Goal: Transaction & Acquisition: Purchase product/service

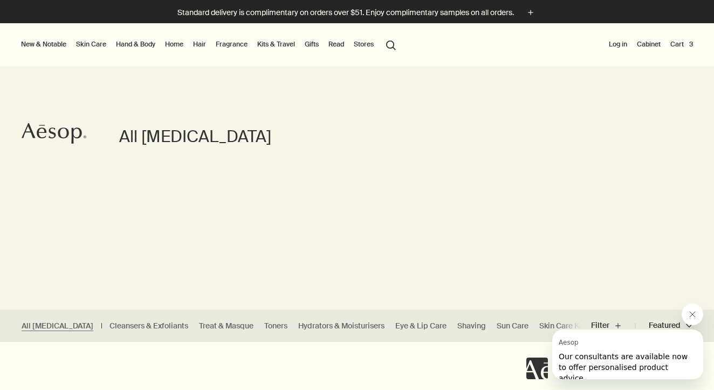
click at [682, 40] on button "Cart 3" at bounding box center [681, 44] width 27 height 13
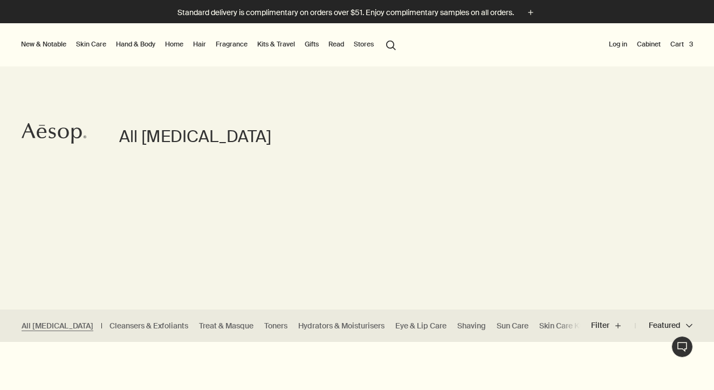
click at [51, 46] on button "New & Notable" at bounding box center [44, 44] width 50 height 13
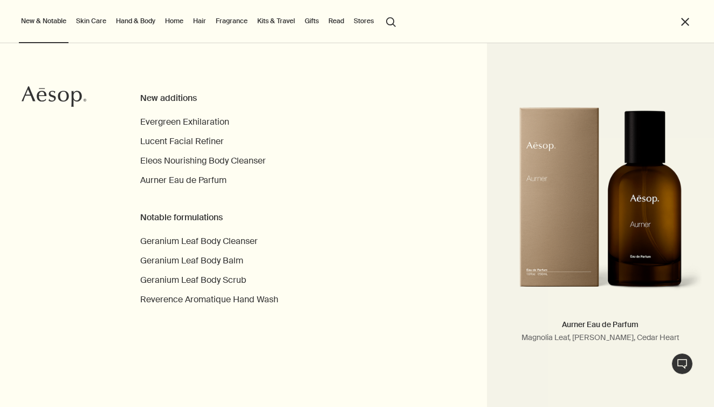
click at [151, 215] on div "Notable formulations" at bounding box center [226, 217] width 172 height 13
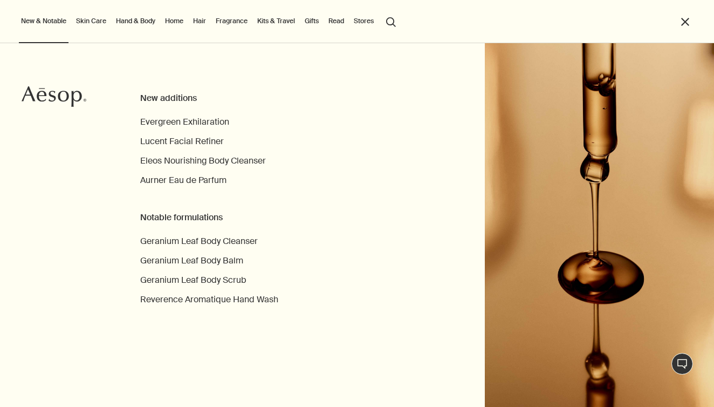
click at [324, 22] on ul "New & Notable New additions Evergreen Exhilaration Lucent Facial Refiner Eleos …" at bounding box center [354, 21] width 671 height 43
click at [337, 18] on link "Read" at bounding box center [336, 21] width 20 height 13
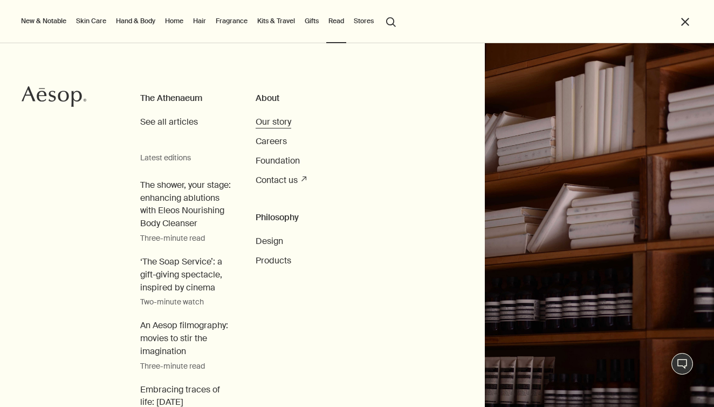
click at [268, 122] on span "Our story" at bounding box center [274, 121] width 36 height 11
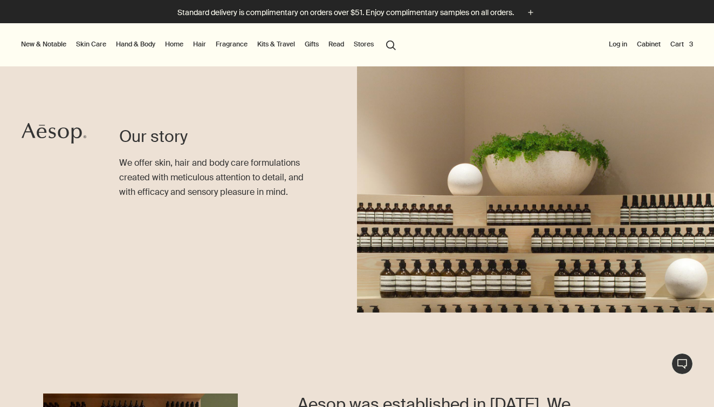
click at [680, 41] on button "Cart 3" at bounding box center [681, 44] width 27 height 13
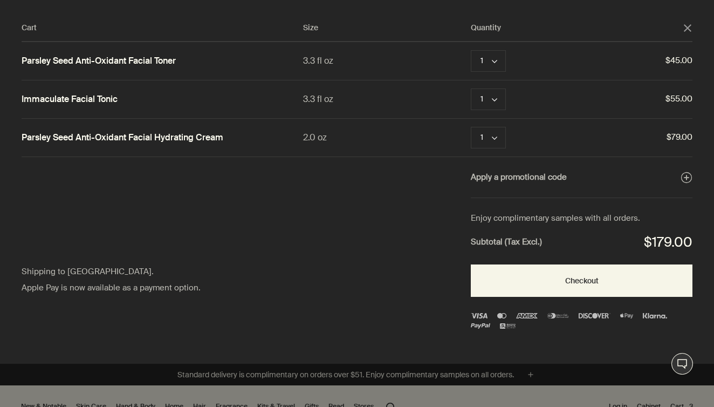
click at [540, 261] on div "Enjoy complimentary samples with all orders. Subtotal (Tax Excl.) $179.00 Check…" at bounding box center [582, 264] width 222 height 133
click at [699, 29] on div "Cart Size Quantity close Parsley Seed Anti-Oxidant Facial Toner 3.3 fl oz 1 che…" at bounding box center [368, 182] width 736 height 364
click at [685, 29] on icon "close" at bounding box center [688, 28] width 8 height 8
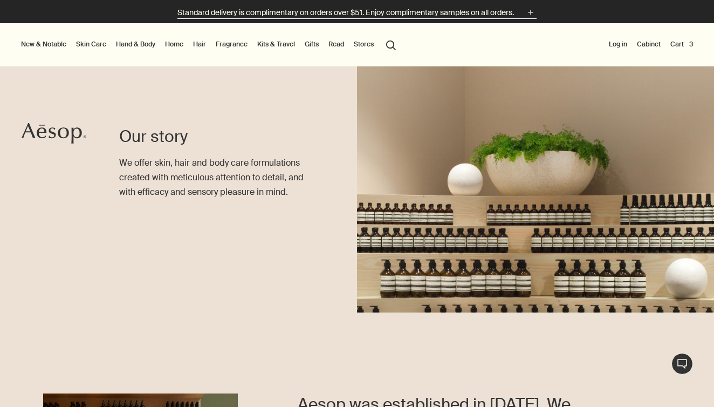
click at [371, 17] on p "Standard delivery is complimentary on orders over $51. Enjoy complimentary samp…" at bounding box center [346, 12] width 337 height 11
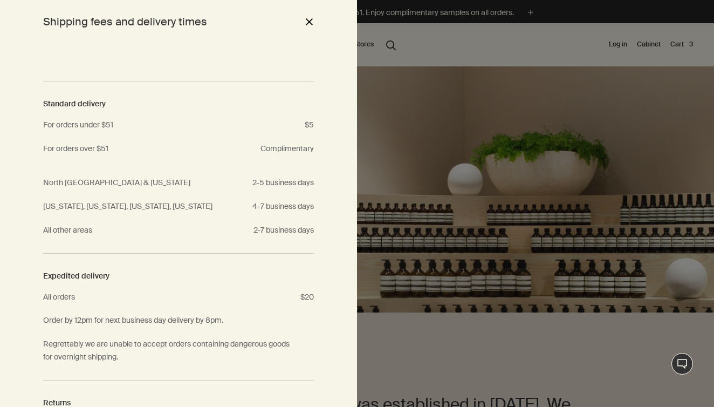
scroll to position [202, 0]
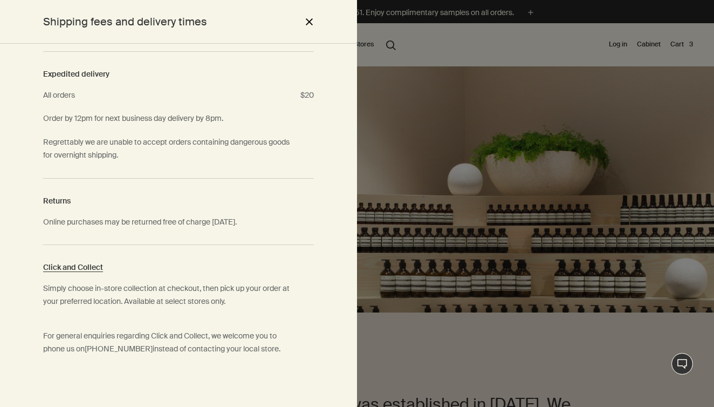
click at [396, 65] on div at bounding box center [357, 203] width 714 height 407
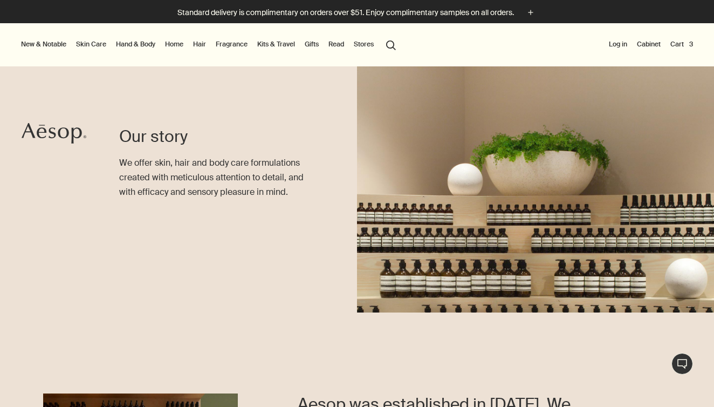
click at [684, 48] on button "Cart 3" at bounding box center [681, 44] width 27 height 13
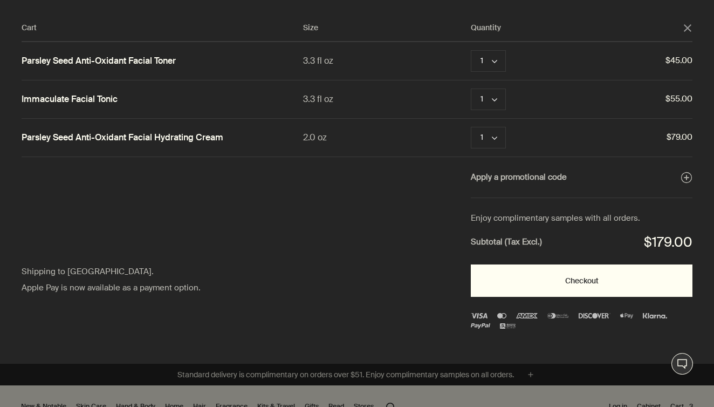
click at [542, 276] on button "Checkout" at bounding box center [582, 280] width 222 height 32
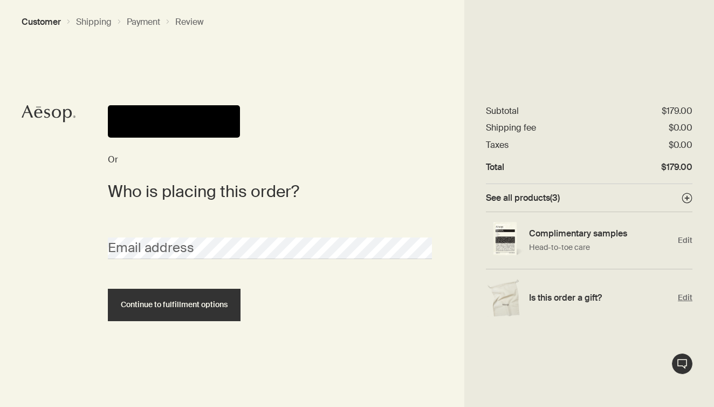
click at [547, 295] on h4 "Is this order a gift?" at bounding box center [601, 297] width 144 height 11
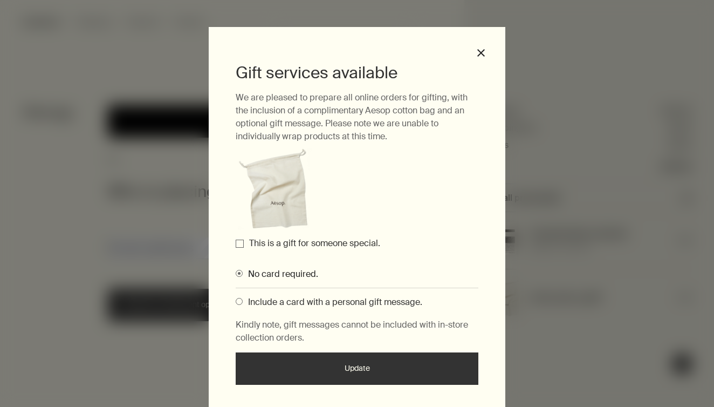
click at [487, 50] on div "Gift services available We are pleased to prepare all online orders for gifting…" at bounding box center [357, 219] width 297 height 385
click at [477, 53] on button "close" at bounding box center [481, 53] width 10 height 10
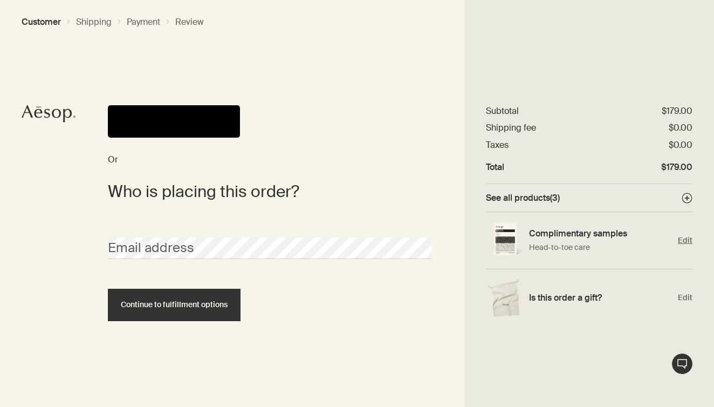
click at [567, 243] on p "Head-to-toe care" at bounding box center [601, 247] width 144 height 11
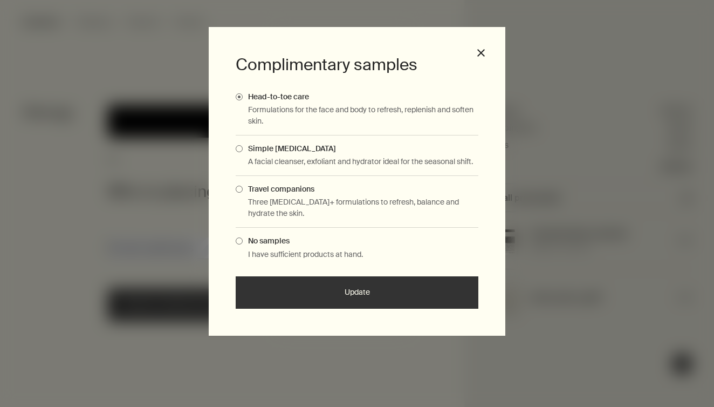
click at [236, 146] on span "Complimentary Samples Modal" at bounding box center [239, 148] width 7 height 7
click at [243, 146] on input "Simple [MEDICAL_DATA]" at bounding box center [243, 147] width 0 height 7
click at [251, 92] on span "Head-to-toe care" at bounding box center [276, 97] width 66 height 10
click at [243, 92] on input "Head-to-toe care" at bounding box center [243, 95] width 0 height 7
click at [482, 49] on button "close" at bounding box center [481, 53] width 10 height 10
